Goal: Task Accomplishment & Management: Manage account settings

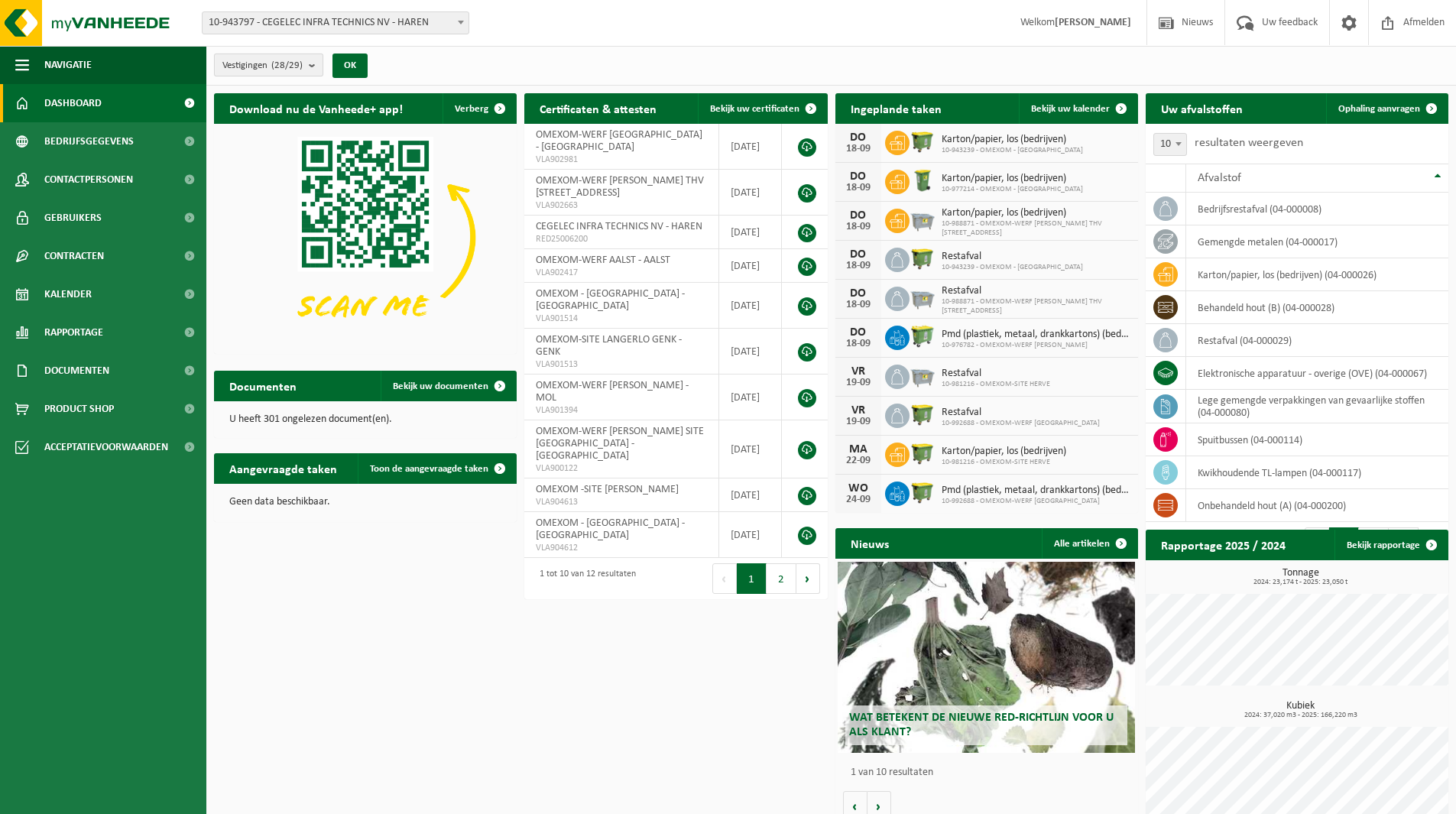
click at [289, 73] on span "Vestigingen (28/29)" at bounding box center [262, 65] width 80 height 23
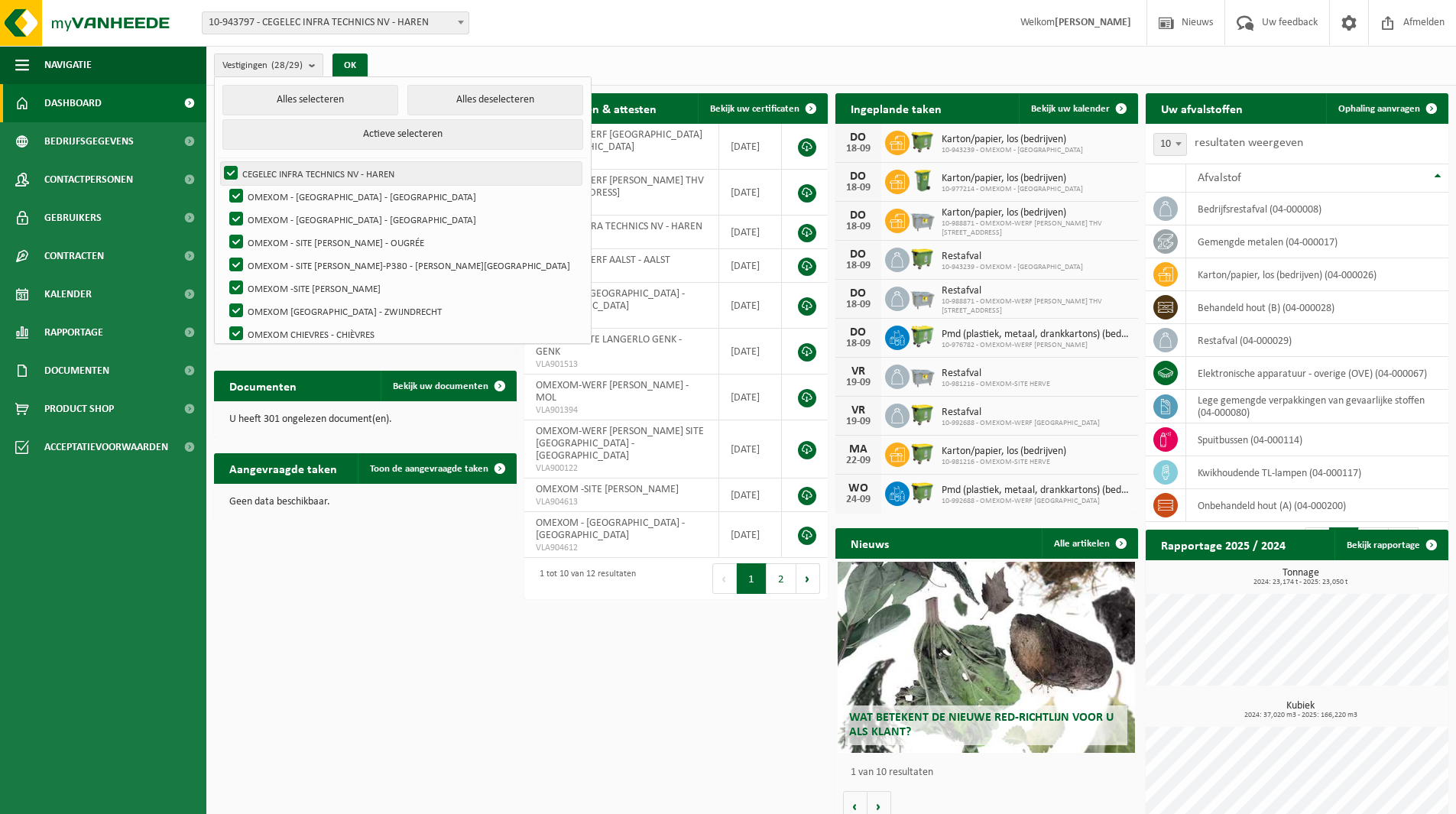
click at [408, 103] on button "Alles deselecteren" at bounding box center [496, 100] width 176 height 31
checkbox input "false"
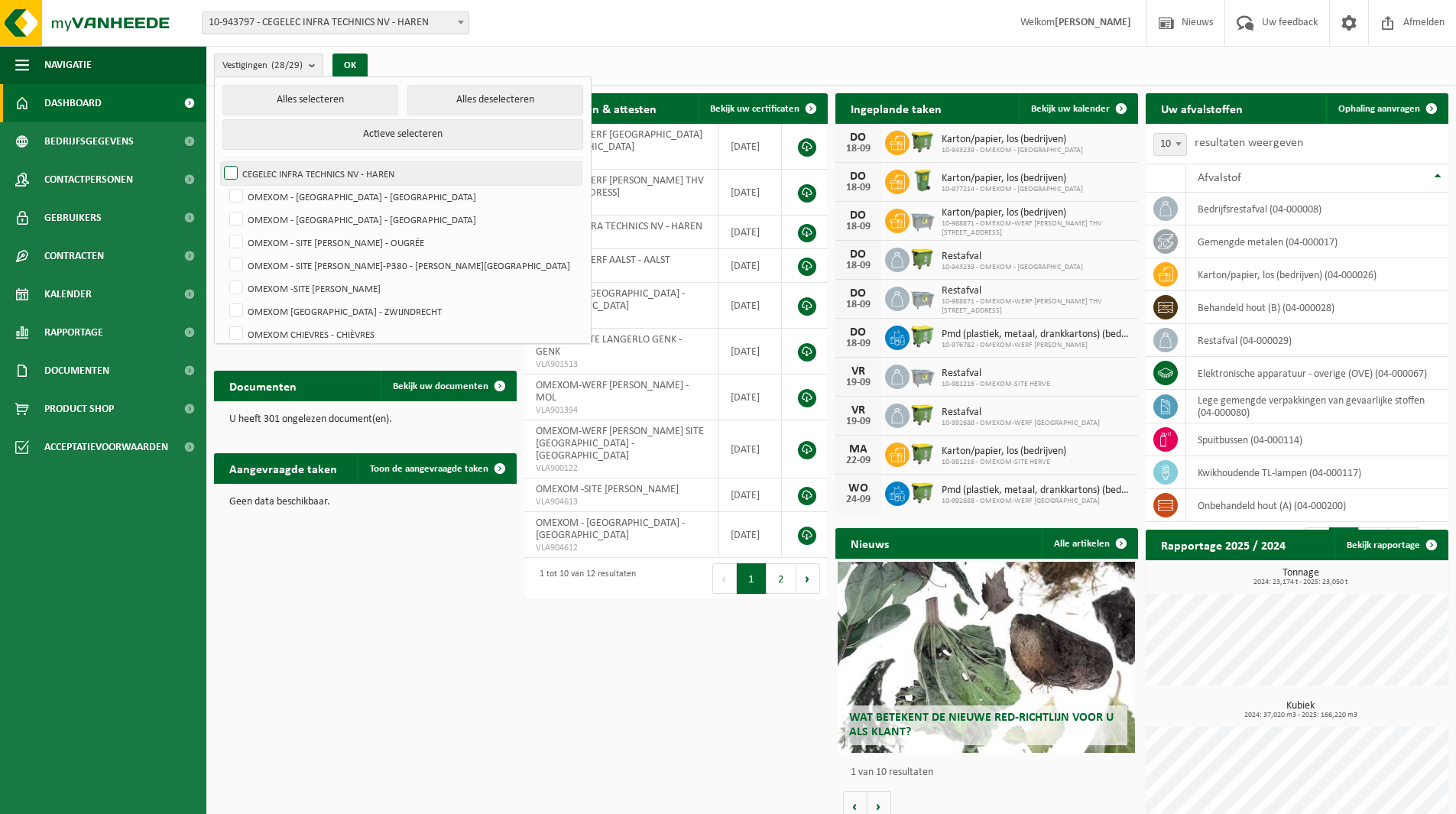
checkbox input "false"
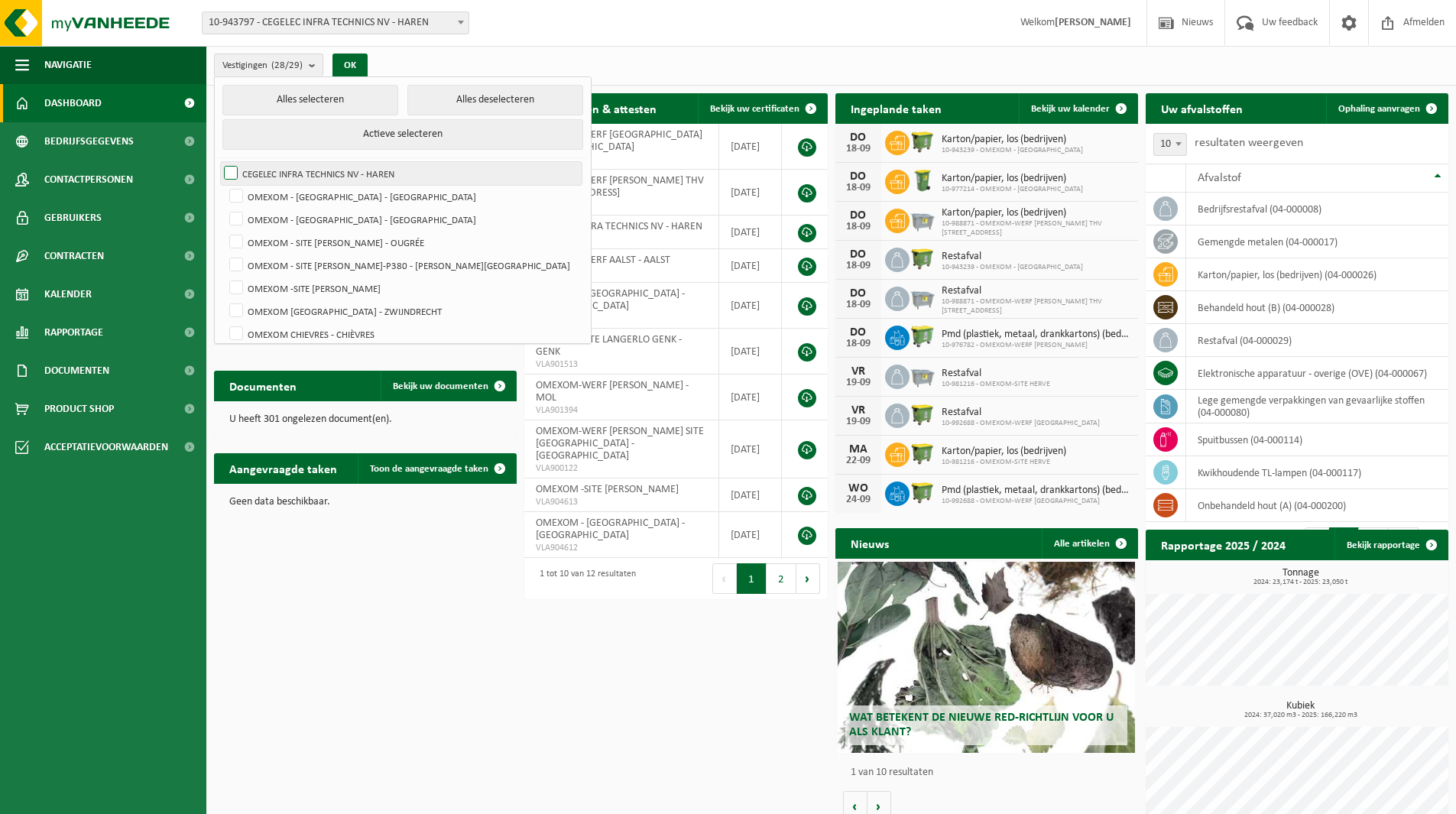
checkbox input "false"
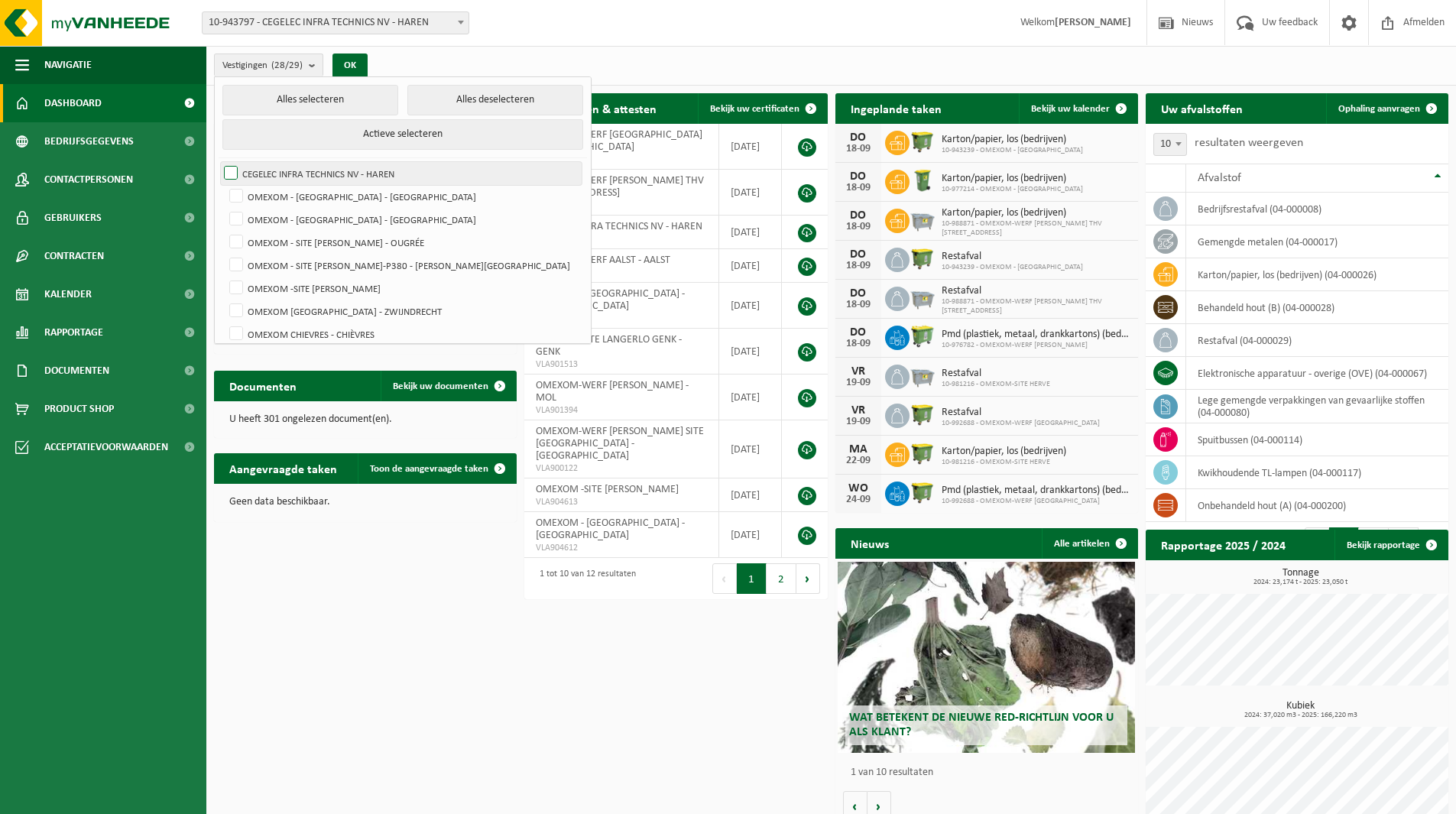
checkbox input "false"
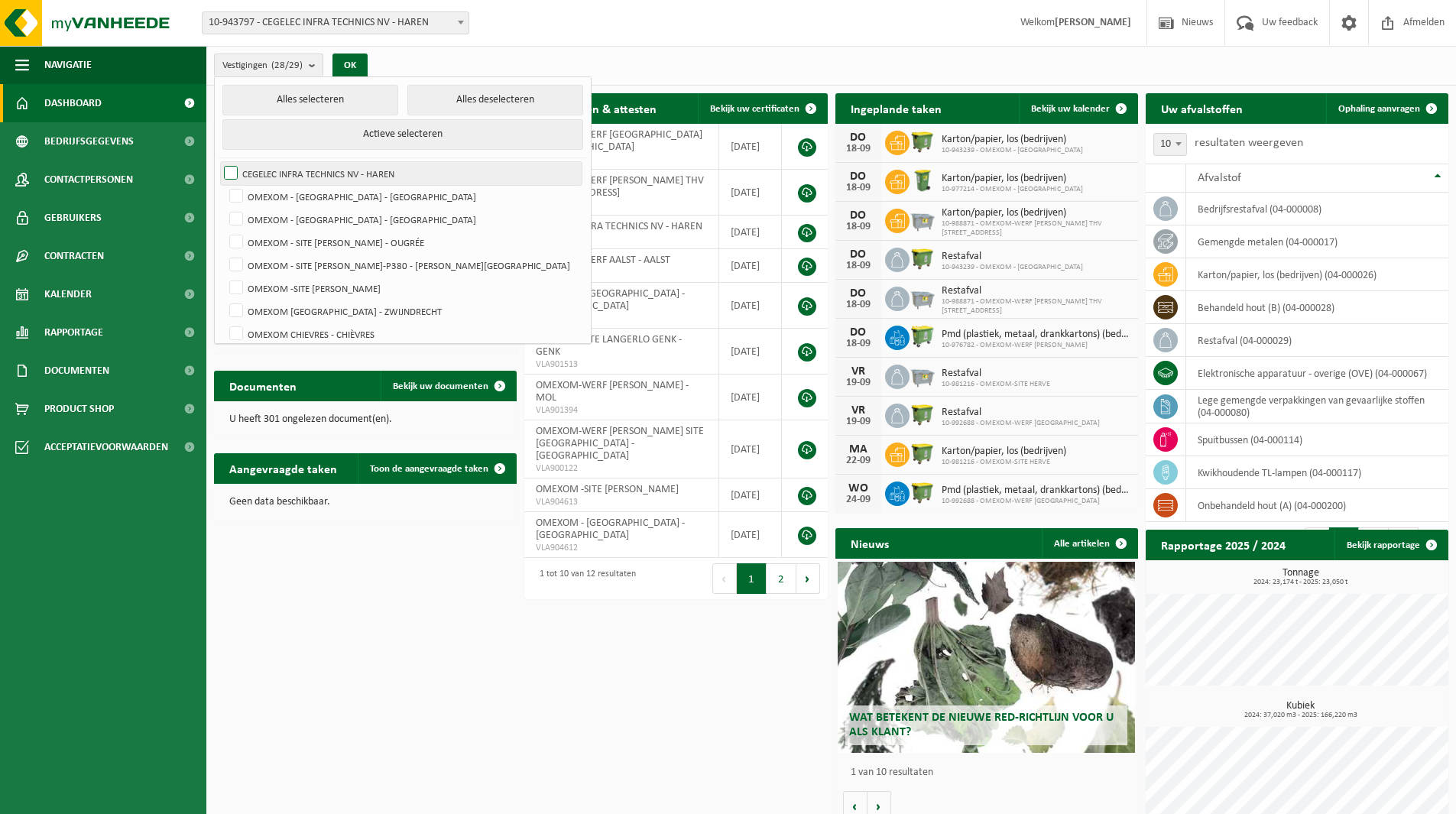
checkbox input "false"
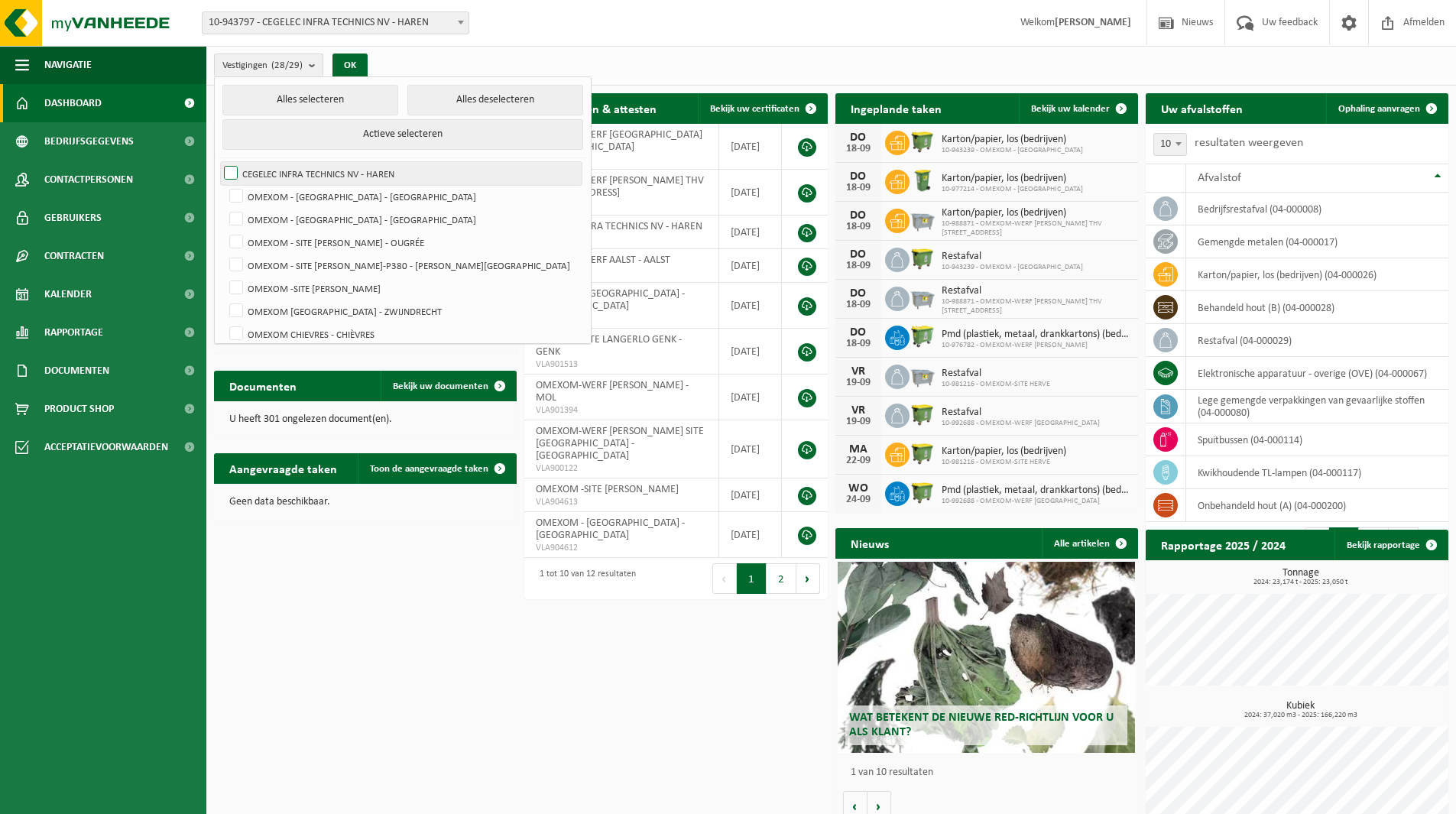
checkbox input "false"
click at [366, 192] on label "OMEXOM - [GEOGRAPHIC_DATA] - [GEOGRAPHIC_DATA]" at bounding box center [404, 196] width 356 height 23
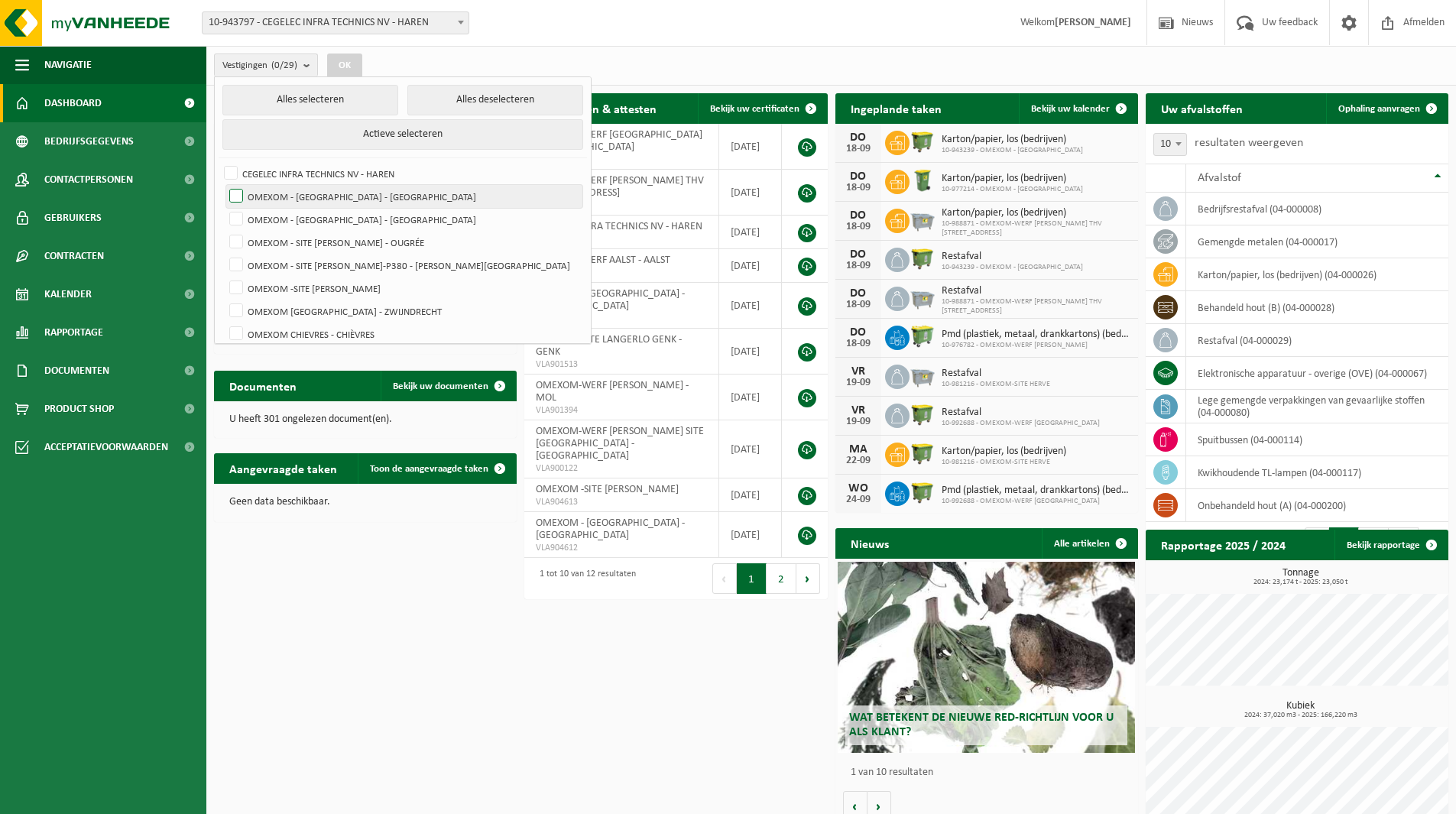
click at [224, 185] on input "OMEXOM - [GEOGRAPHIC_DATA] - [GEOGRAPHIC_DATA]" at bounding box center [223, 184] width 1 height 1
checkbox input "true"
click at [354, 65] on button "OK" at bounding box center [345, 65] width 36 height 24
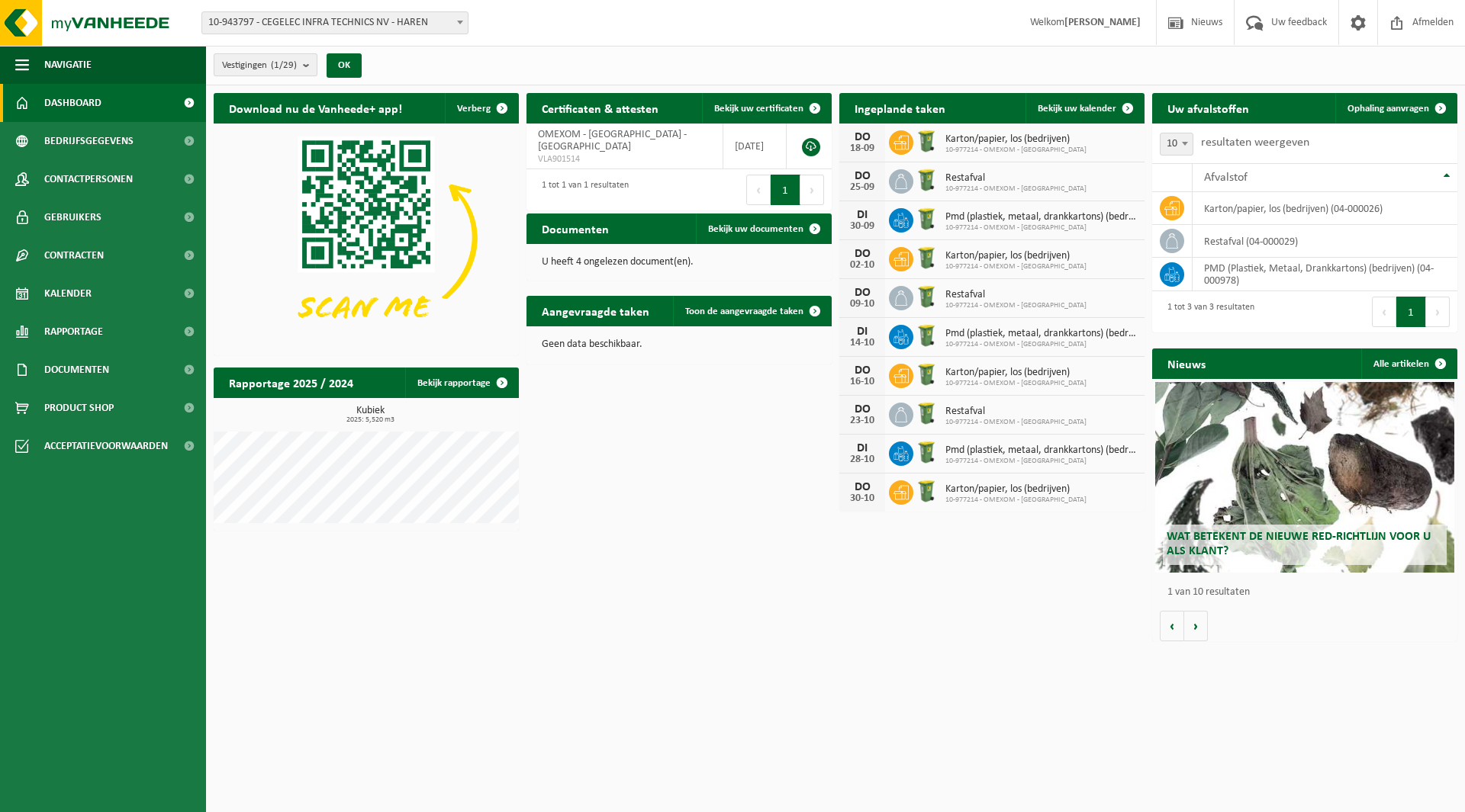
click at [240, 70] on span "Vestigingen (1/29)" at bounding box center [259, 65] width 75 height 23
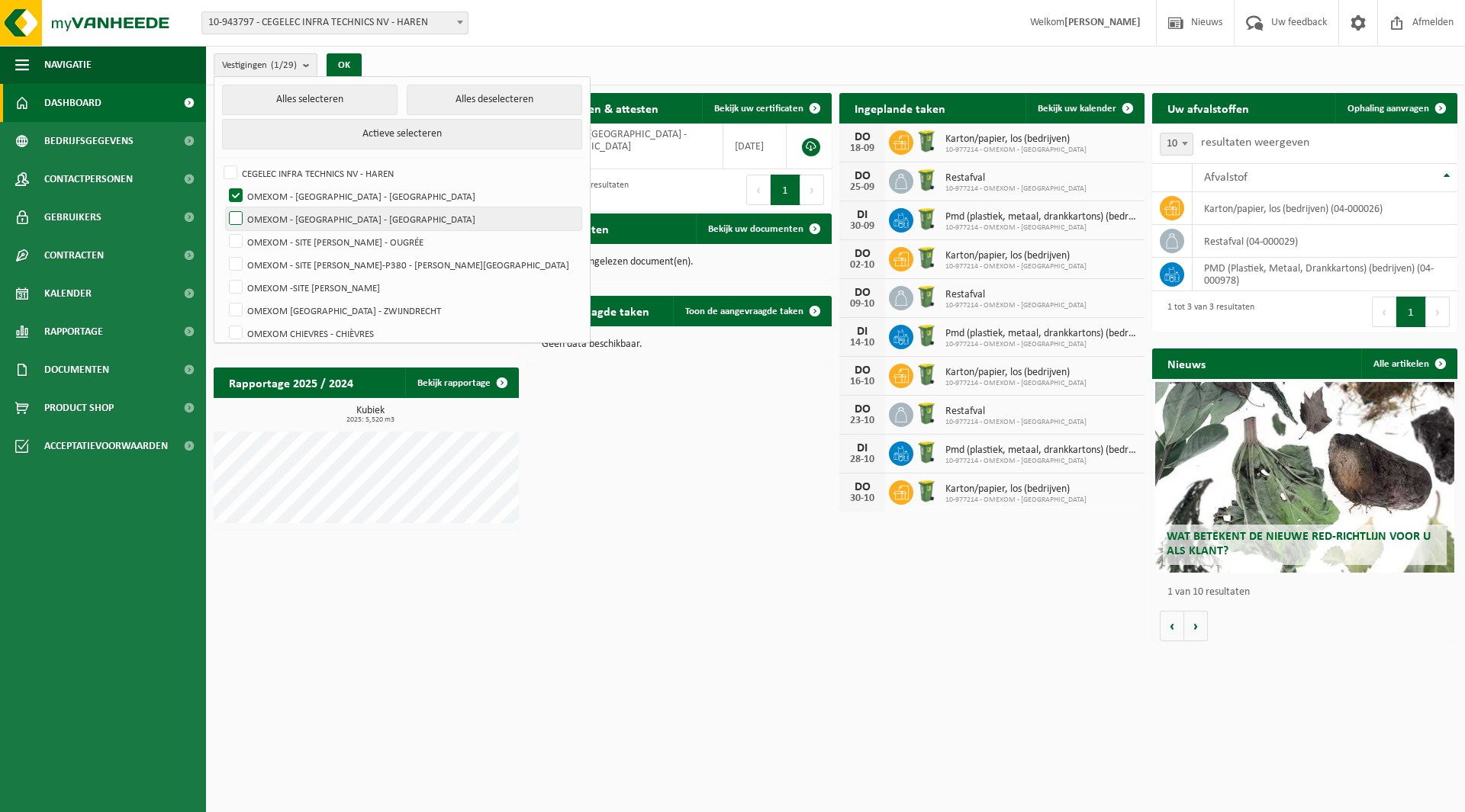
click at [313, 212] on label "OMEXOM - [GEOGRAPHIC_DATA] - [GEOGRAPHIC_DATA]" at bounding box center [403, 219] width 355 height 23
click at [223, 208] on input "OMEXOM - [GEOGRAPHIC_DATA] - [GEOGRAPHIC_DATA]" at bounding box center [222, 207] width 1 height 1
checkbox input "true"
click at [310, 193] on label "OMEXOM - [GEOGRAPHIC_DATA] - [GEOGRAPHIC_DATA]" at bounding box center [403, 196] width 355 height 23
click at [223, 184] on input "OMEXOM - [GEOGRAPHIC_DATA] - [GEOGRAPHIC_DATA]" at bounding box center [222, 184] width 1 height 1
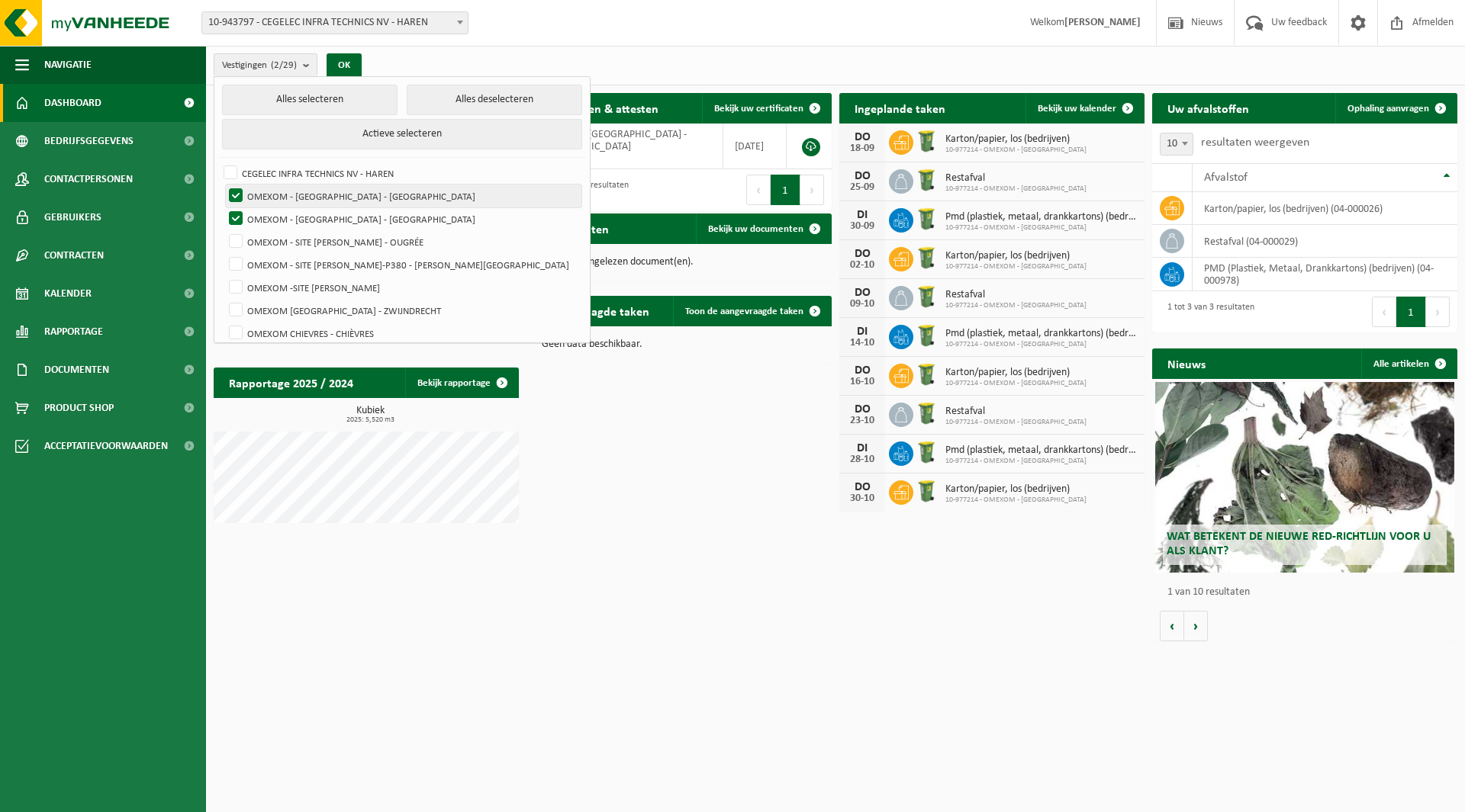
checkbox input "false"
click at [347, 60] on button "OK" at bounding box center [344, 65] width 35 height 24
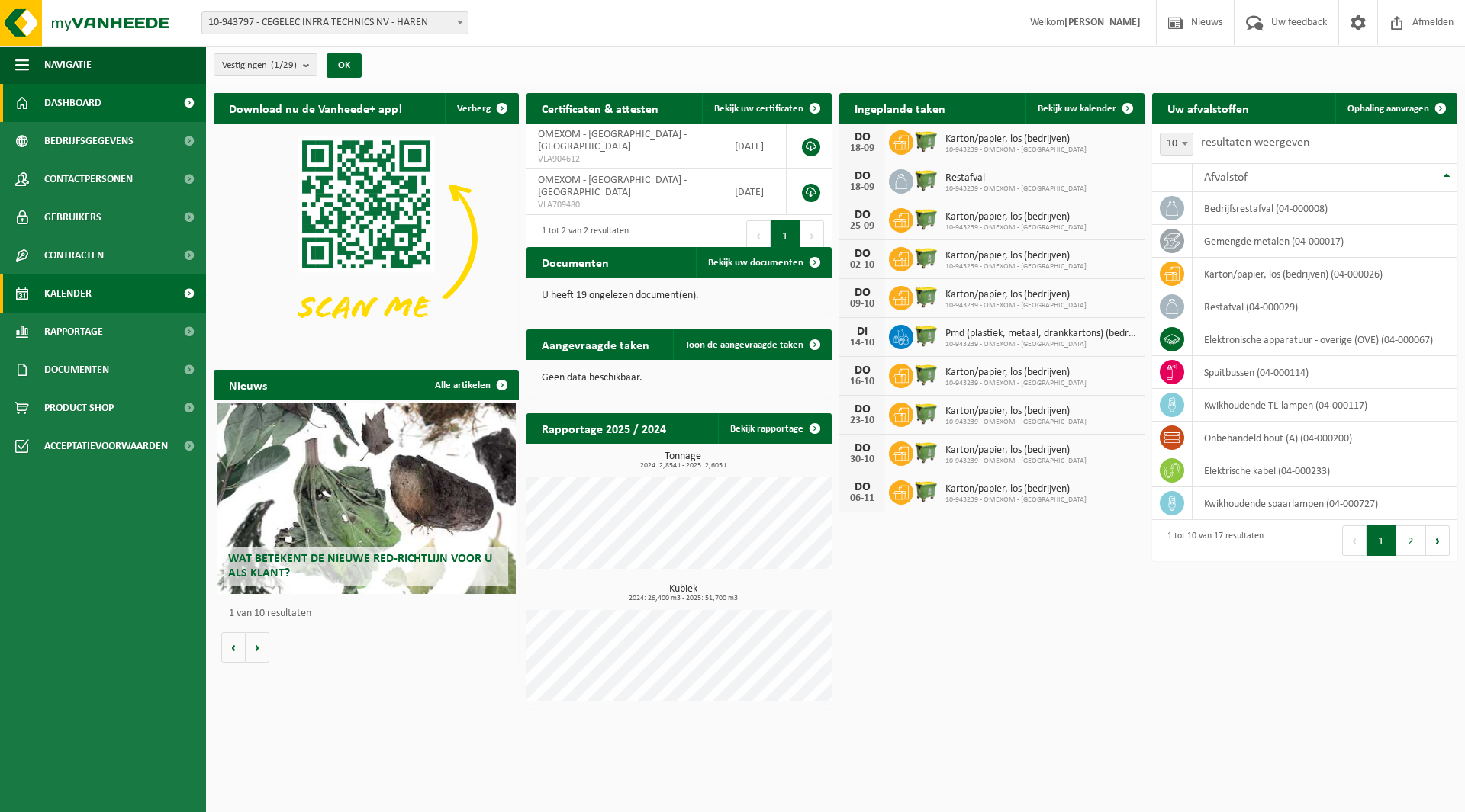
click at [122, 296] on link "Kalender" at bounding box center [103, 293] width 206 height 38
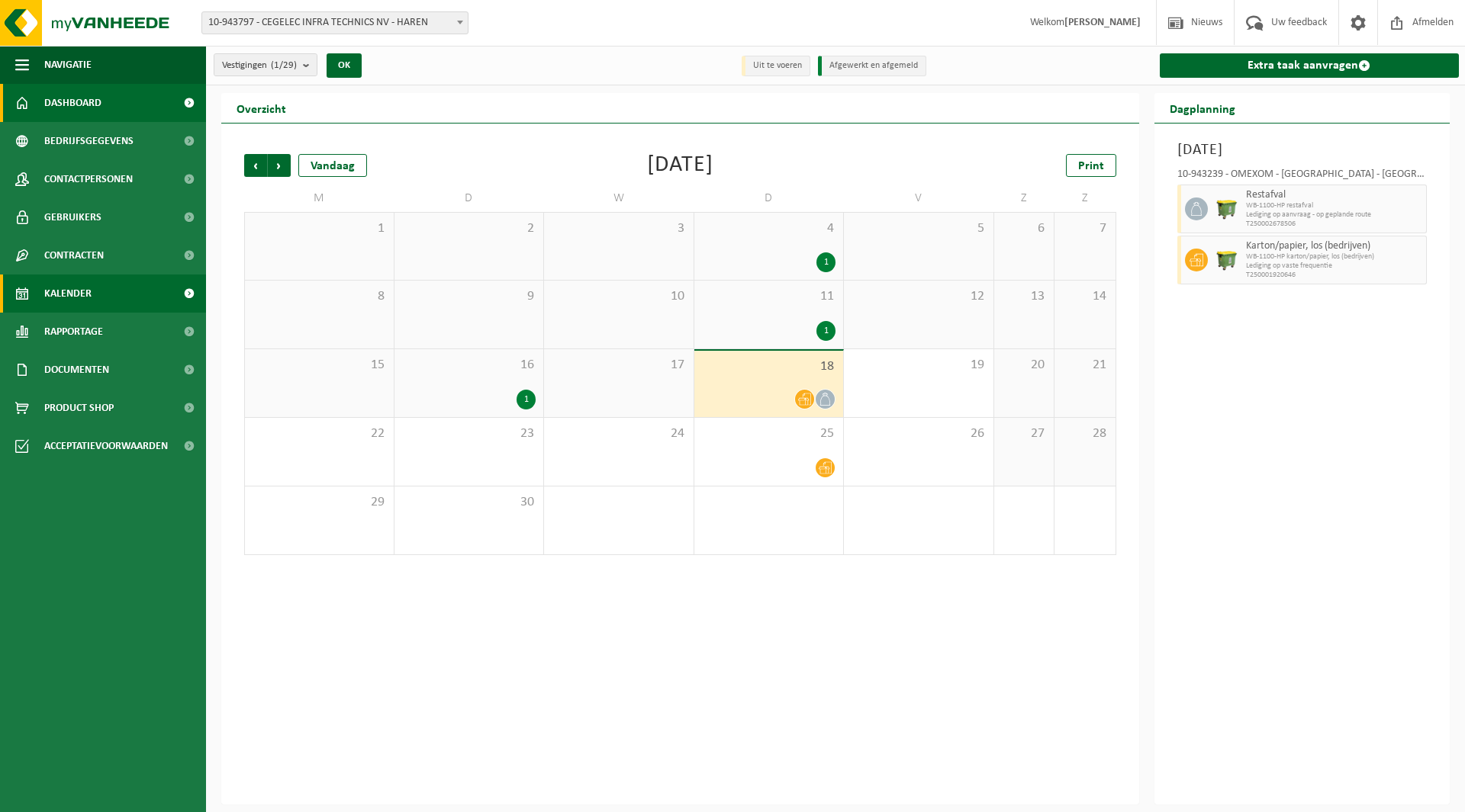
click at [146, 106] on link "Dashboard" at bounding box center [103, 102] width 206 height 38
